Goal: Find specific page/section: Find specific page/section

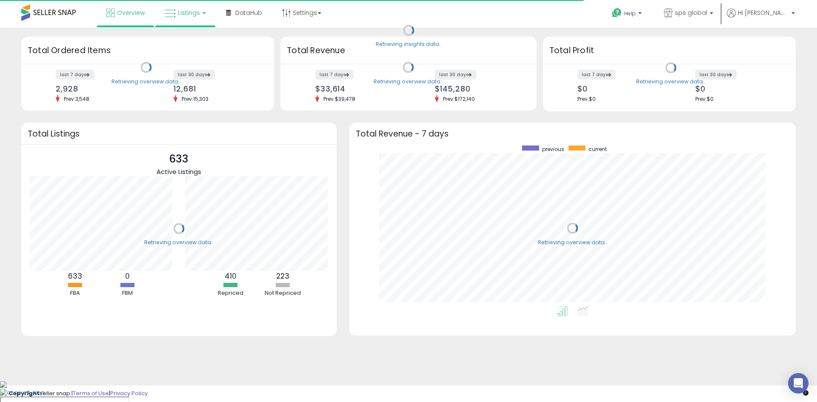
scroll to position [161, 430]
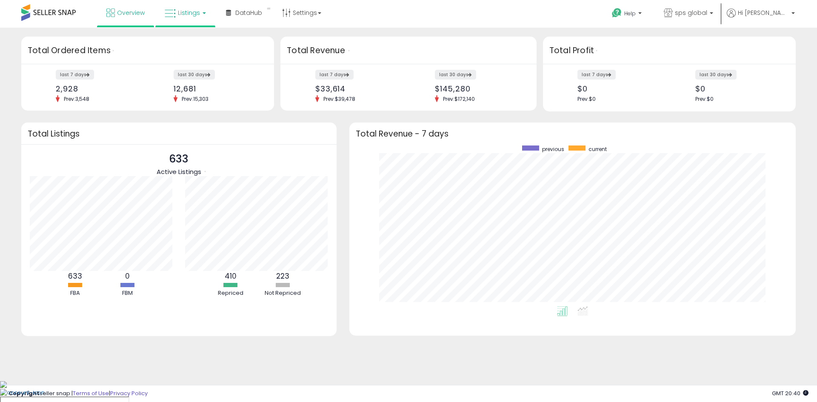
click at [194, 14] on span "Listings" at bounding box center [189, 13] width 22 height 9
click at [192, 80] on icon at bounding box center [193, 74] width 45 height 13
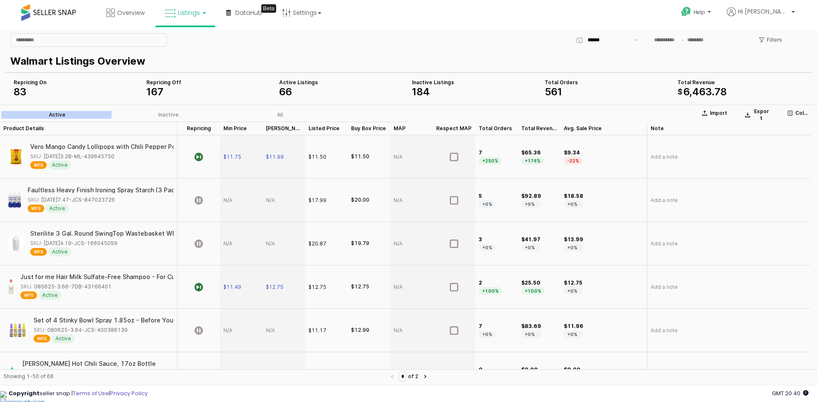
click at [46, 32] on div "App Frame" at bounding box center [88, 40] width 163 height 17
click at [48, 40] on input "App Frame" at bounding box center [89, 40] width 156 height 13
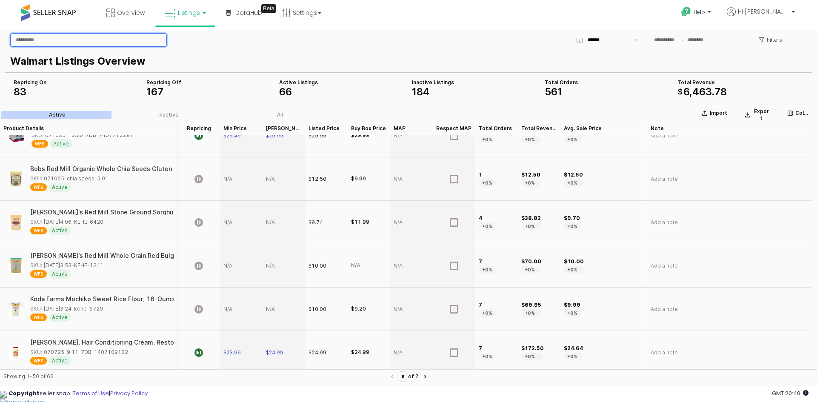
scroll to position [766, 0]
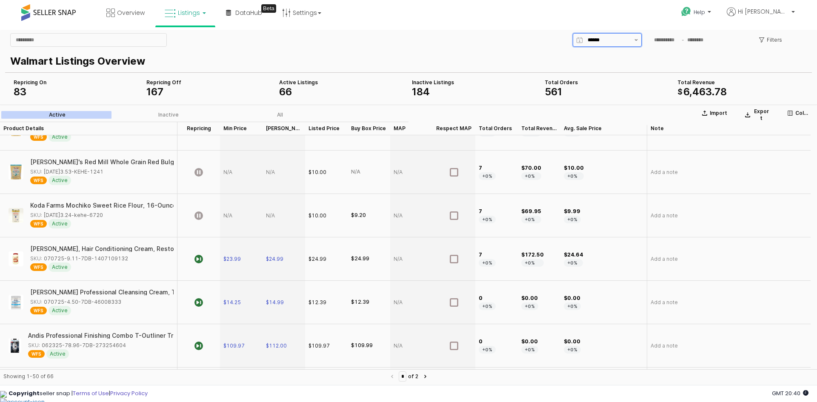
click at [631, 40] on button "Show suggestions" at bounding box center [636, 40] width 10 height 13
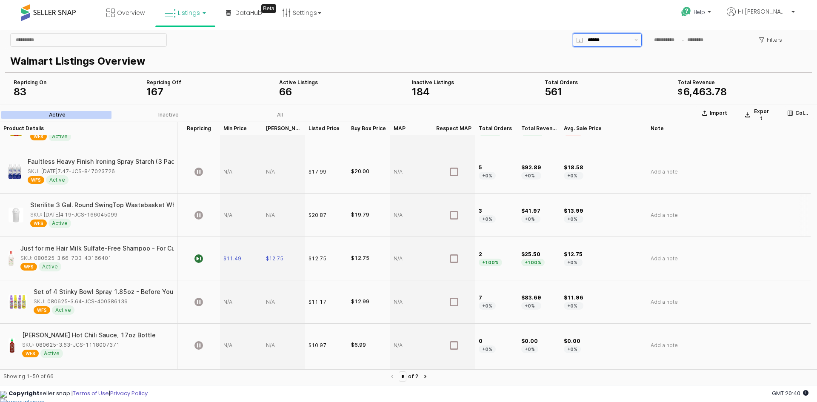
scroll to position [0, 0]
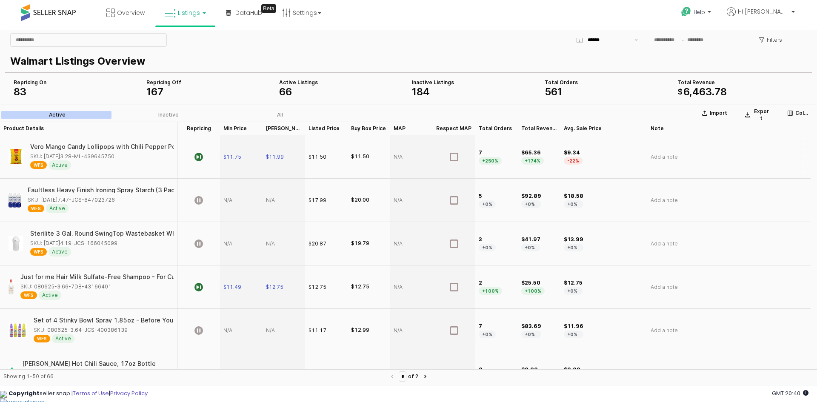
click at [397, 154] on div "App Frame" at bounding box center [411, 156] width 43 height 43
click at [399, 155] on div "App Frame" at bounding box center [411, 156] width 43 height 43
